Goal: Information Seeking & Learning: Learn about a topic

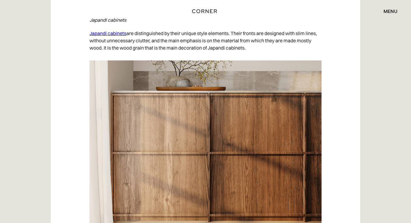
scroll to position [2979, 0]
click at [102, 31] on link "Japandi cabinets" at bounding box center [107, 33] width 37 height 6
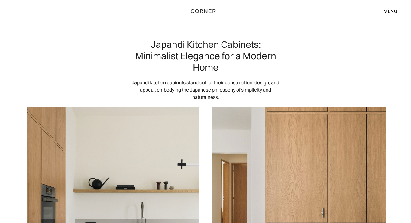
click at [201, 12] on img "home" at bounding box center [203, 11] width 25 height 8
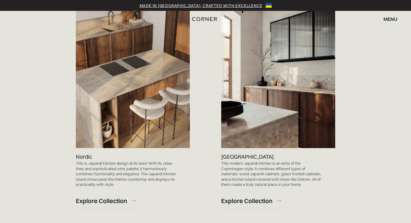
scroll to position [379, 0]
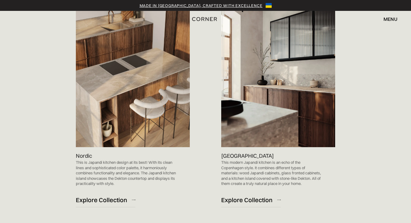
click at [83, 155] on p "Nordic" at bounding box center [84, 156] width 16 height 8
click at [105, 78] on img at bounding box center [133, 67] width 114 height 162
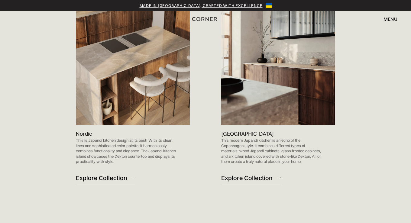
scroll to position [390, 0]
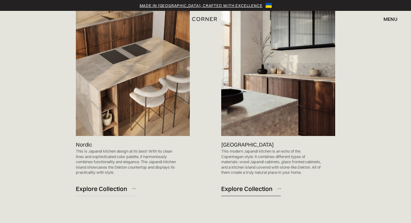
click at [255, 188] on div "Explore Collection" at bounding box center [246, 188] width 51 height 8
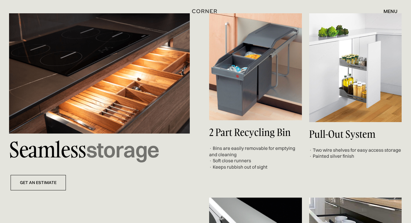
scroll to position [2100, 0]
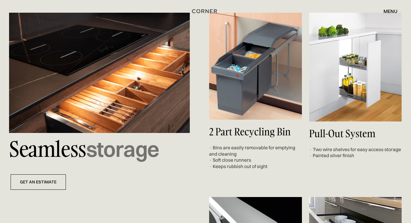
click at [255, 188] on div "Seamless storage get an estimate 2 Part Recycling Bin · Bins are easily removab…" at bounding box center [205, 184] width 393 height 343
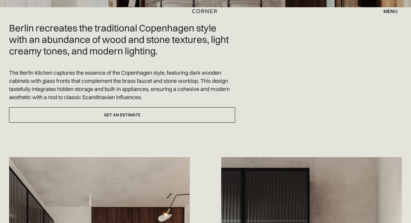
scroll to position [0, 0]
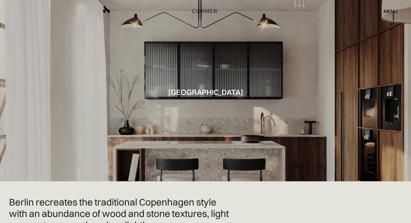
click at [386, 11] on div "menu" at bounding box center [390, 11] width 14 height 5
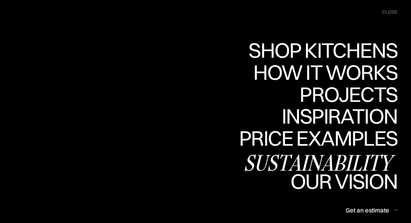
click at [310, 155] on div "Sustainability" at bounding box center [320, 162] width 154 height 21
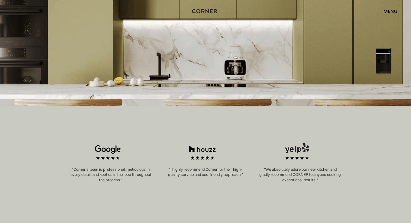
scroll to position [162, 0]
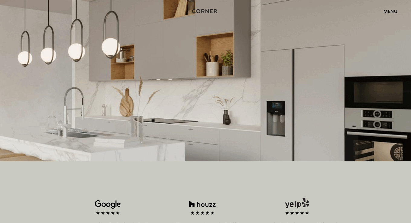
click at [393, 9] on div "menu" at bounding box center [390, 11] width 14 height 5
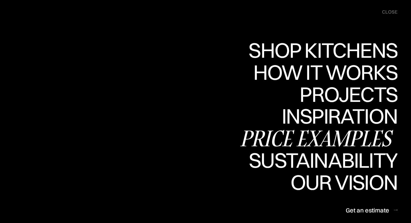
click at [257, 135] on div "Price examples" at bounding box center [318, 137] width 158 height 21
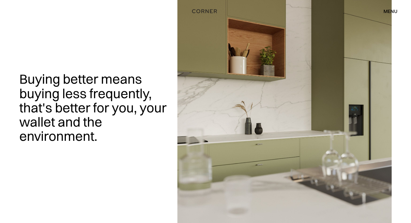
click at [391, 15] on div "menu close" at bounding box center [387, 11] width 20 height 10
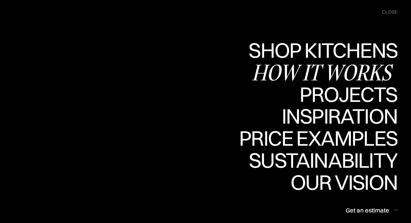
click at [342, 72] on div "How it works" at bounding box center [325, 72] width 146 height 21
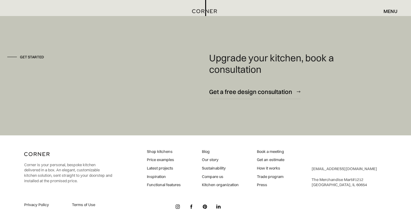
scroll to position [1655, 0]
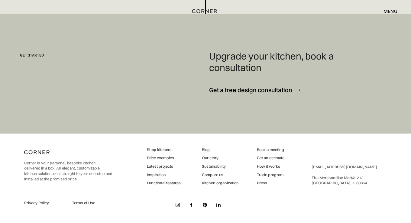
click at [155, 148] on link "Shop kitchens" at bounding box center [164, 149] width 34 height 5
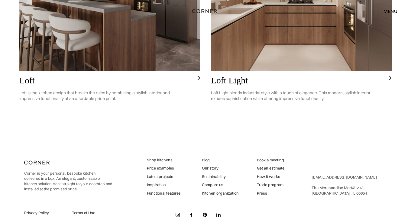
scroll to position [1551, 0]
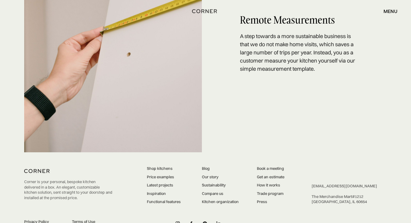
scroll to position [1221, 0]
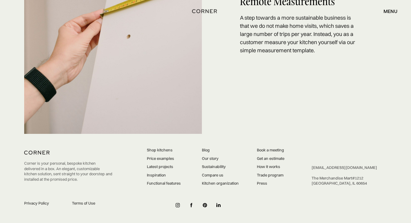
click at [169, 181] on link "Functional features" at bounding box center [164, 183] width 34 height 5
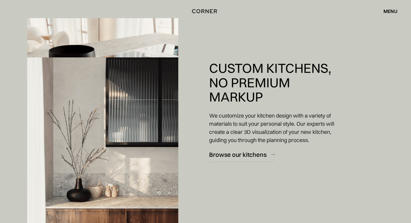
scroll to position [849, 0]
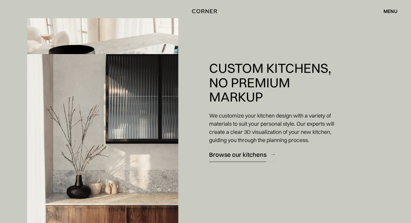
click at [239, 156] on div "Browse our kitchens" at bounding box center [237, 154] width 57 height 8
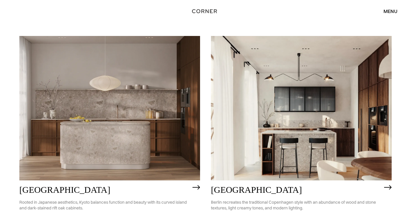
scroll to position [287, 0]
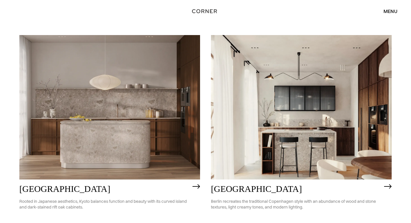
click at [227, 188] on h2 "[GEOGRAPHIC_DATA]" at bounding box center [296, 189] width 170 height 10
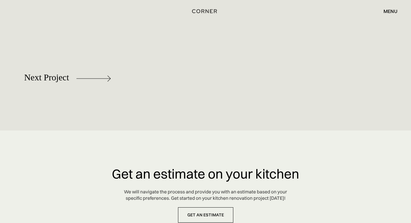
scroll to position [2922, 0]
